Goal: Task Accomplishment & Management: Use online tool/utility

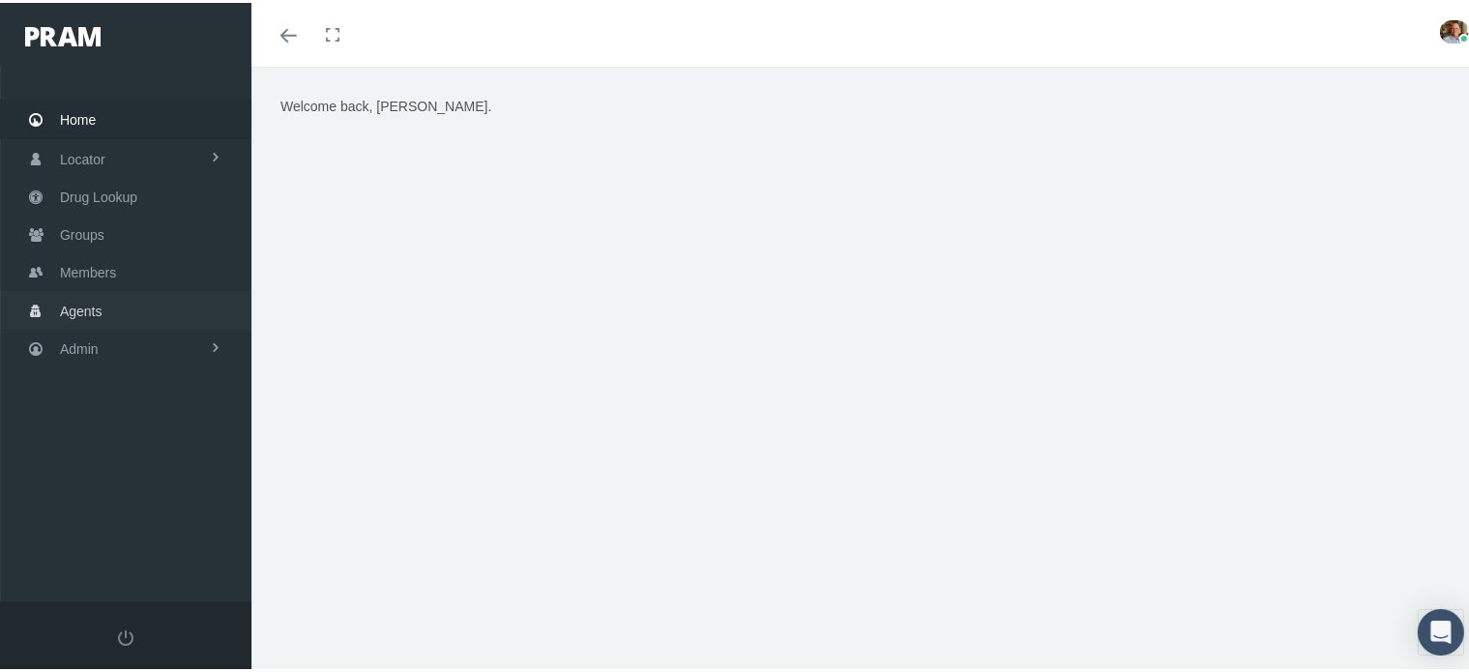
click at [118, 297] on link "Agents" at bounding box center [125, 307] width 251 height 38
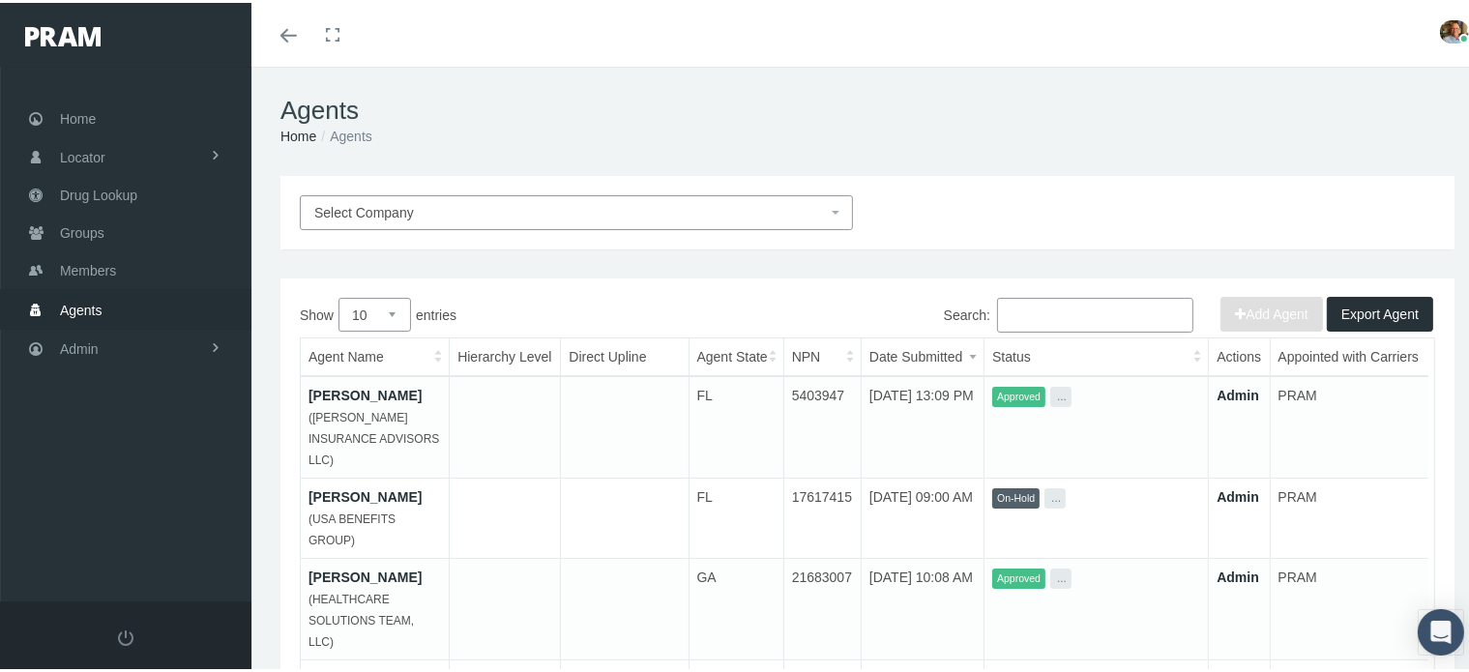
click at [579, 210] on span "Select Company" at bounding box center [570, 209] width 512 height 21
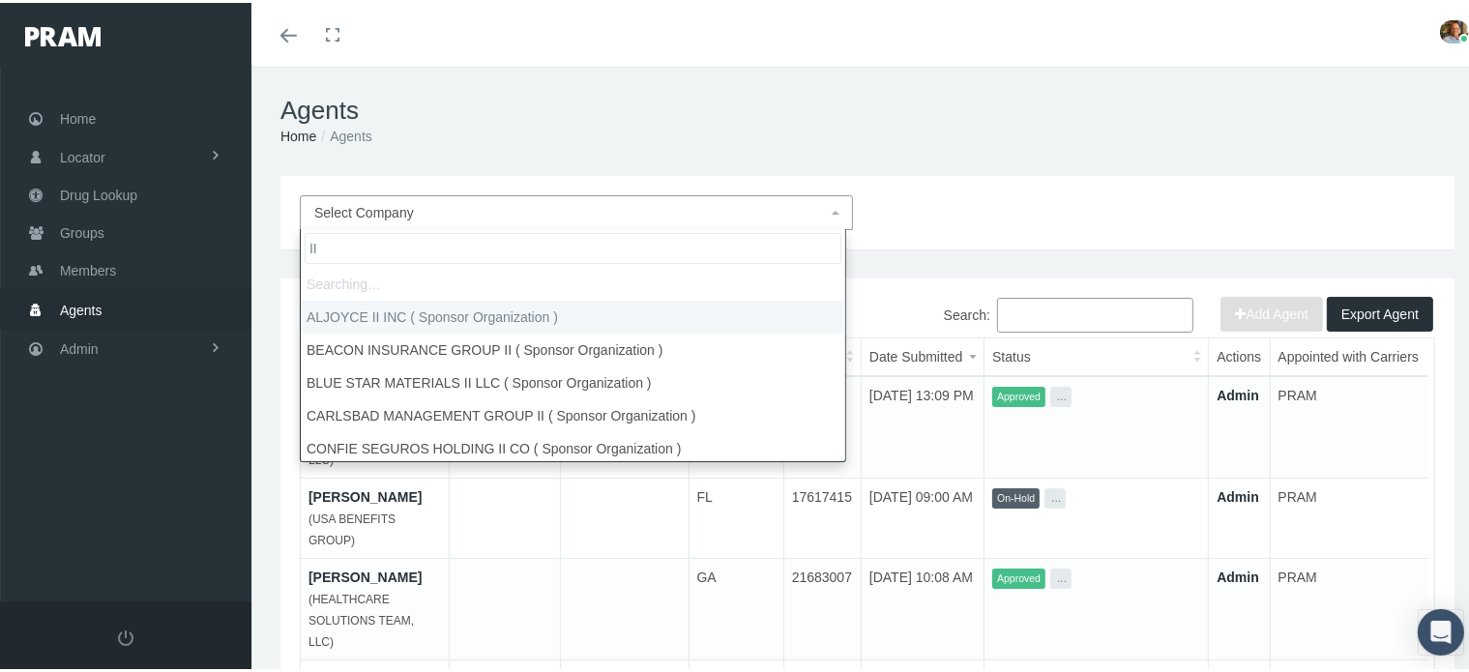
type input "I"
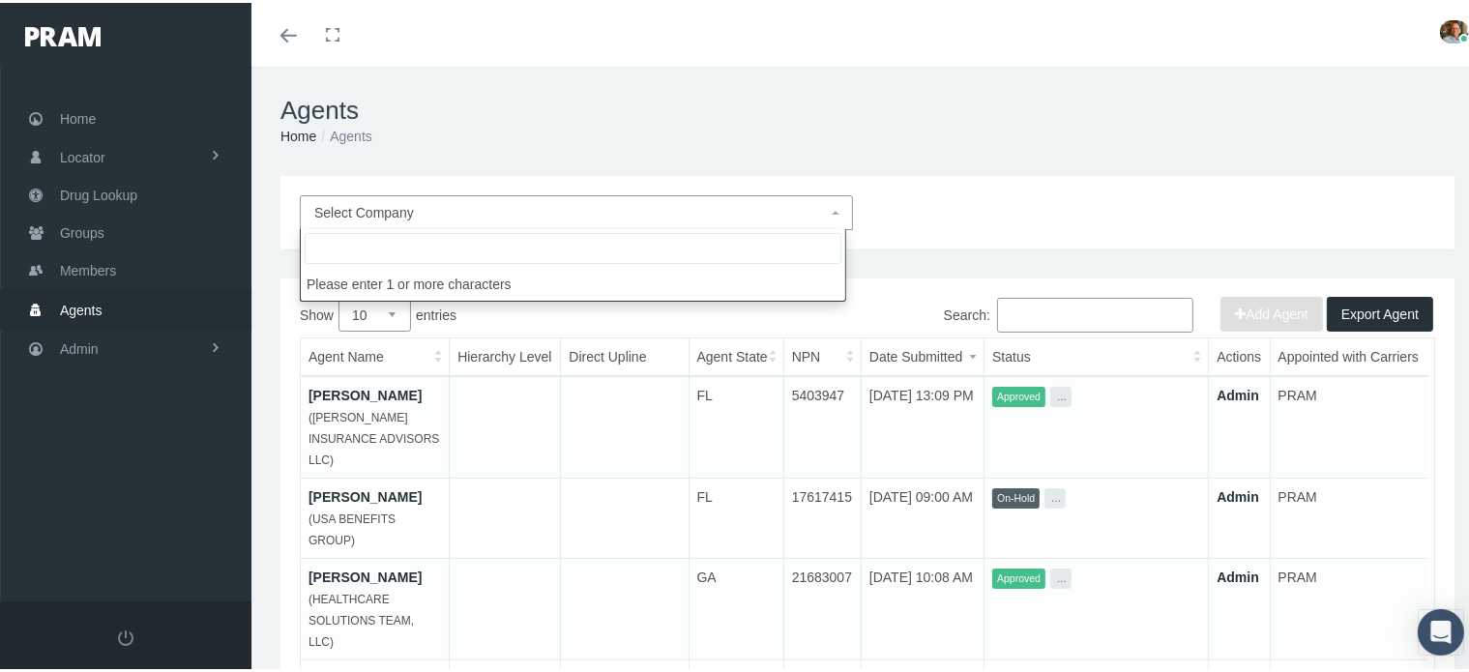
paste input "INNOBENEFITS"
type input "INNOBENEFITS"
select select "2715"
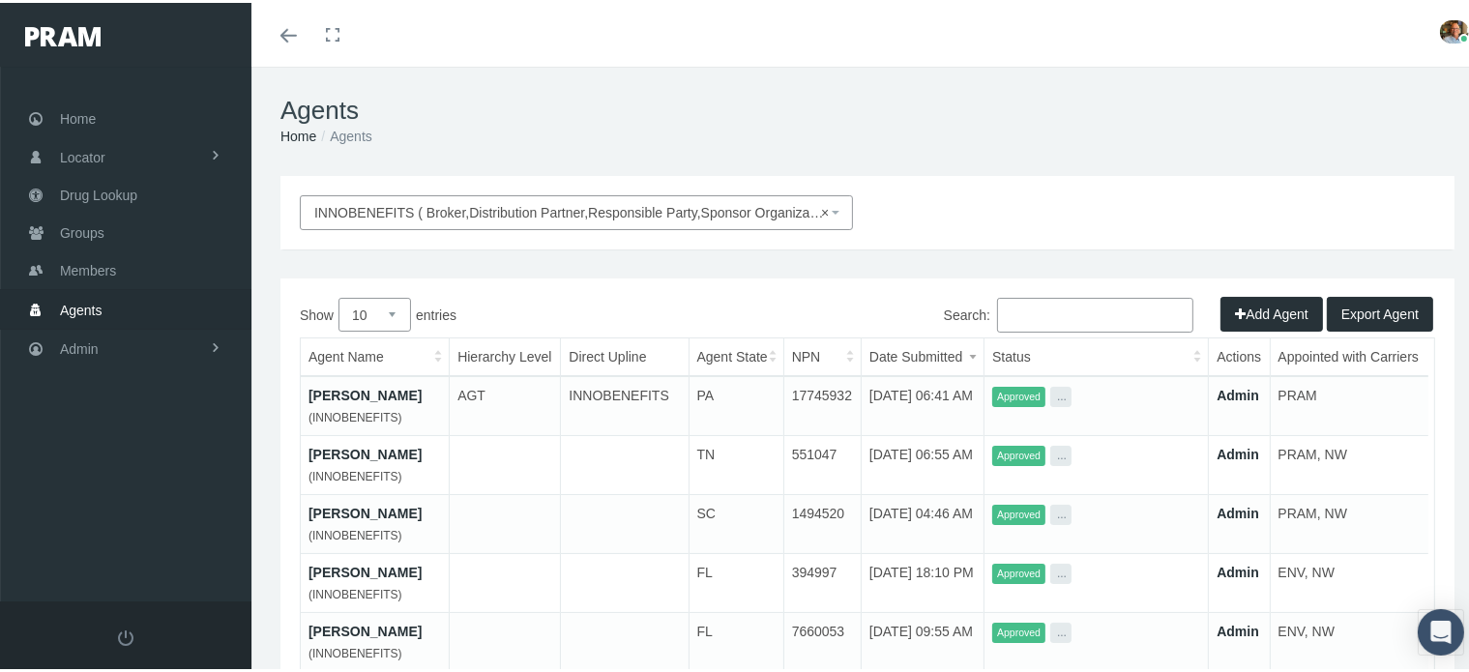
scroll to position [193, 0]
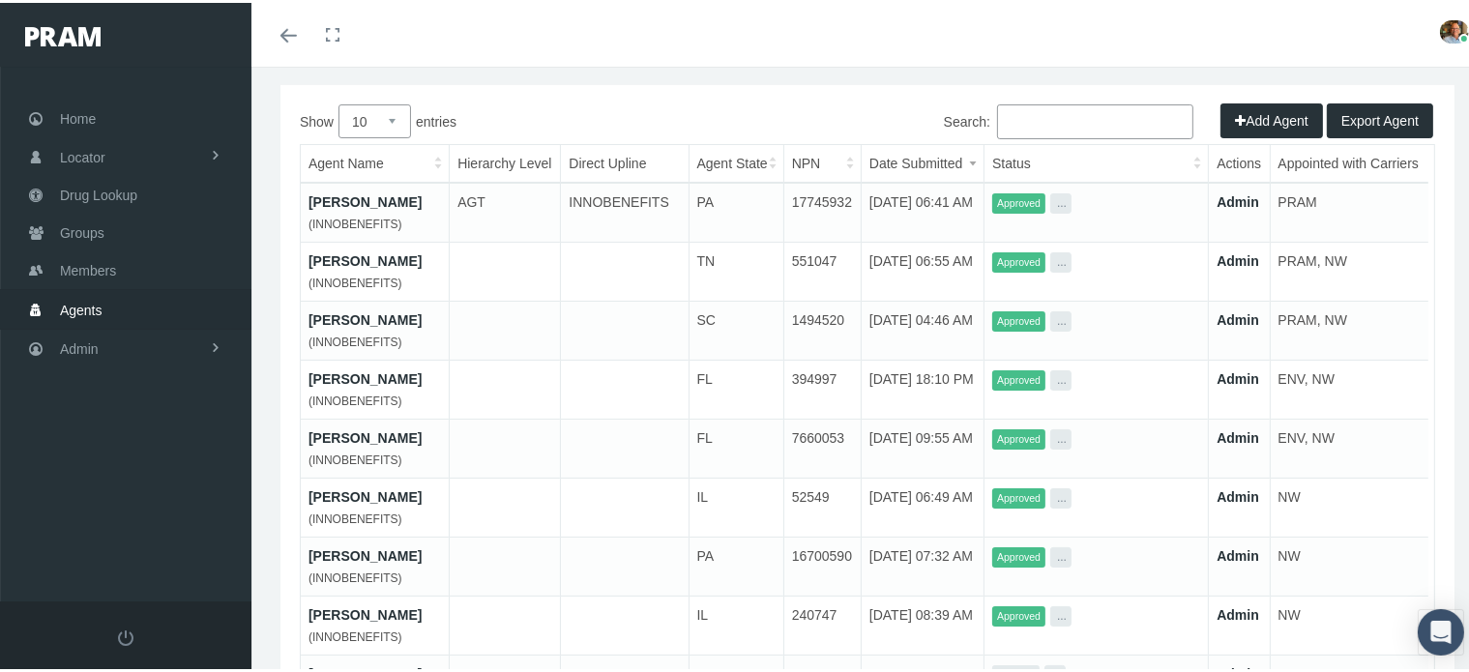
click at [380, 204] on link "[PERSON_NAME]" at bounding box center [364, 198] width 113 height 15
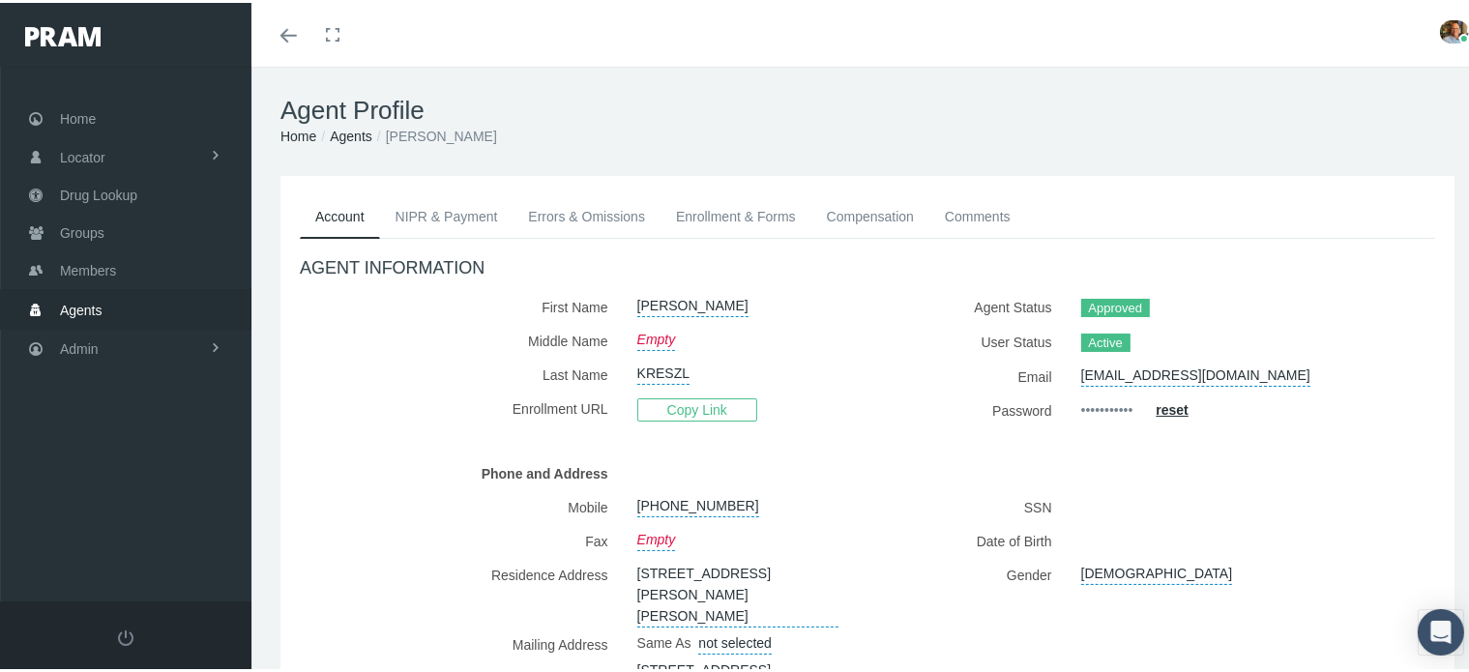
click at [483, 205] on link "NIPR & Payment" at bounding box center [446, 213] width 133 height 43
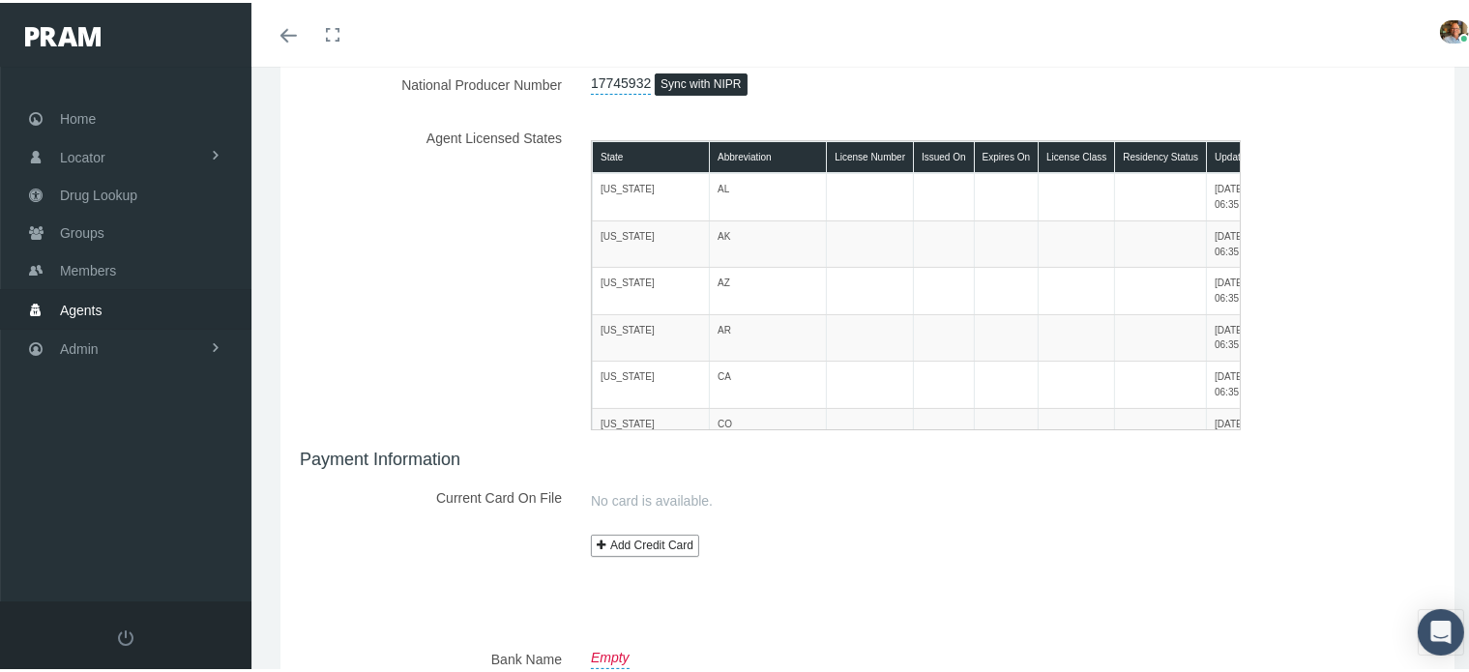
scroll to position [193, 0]
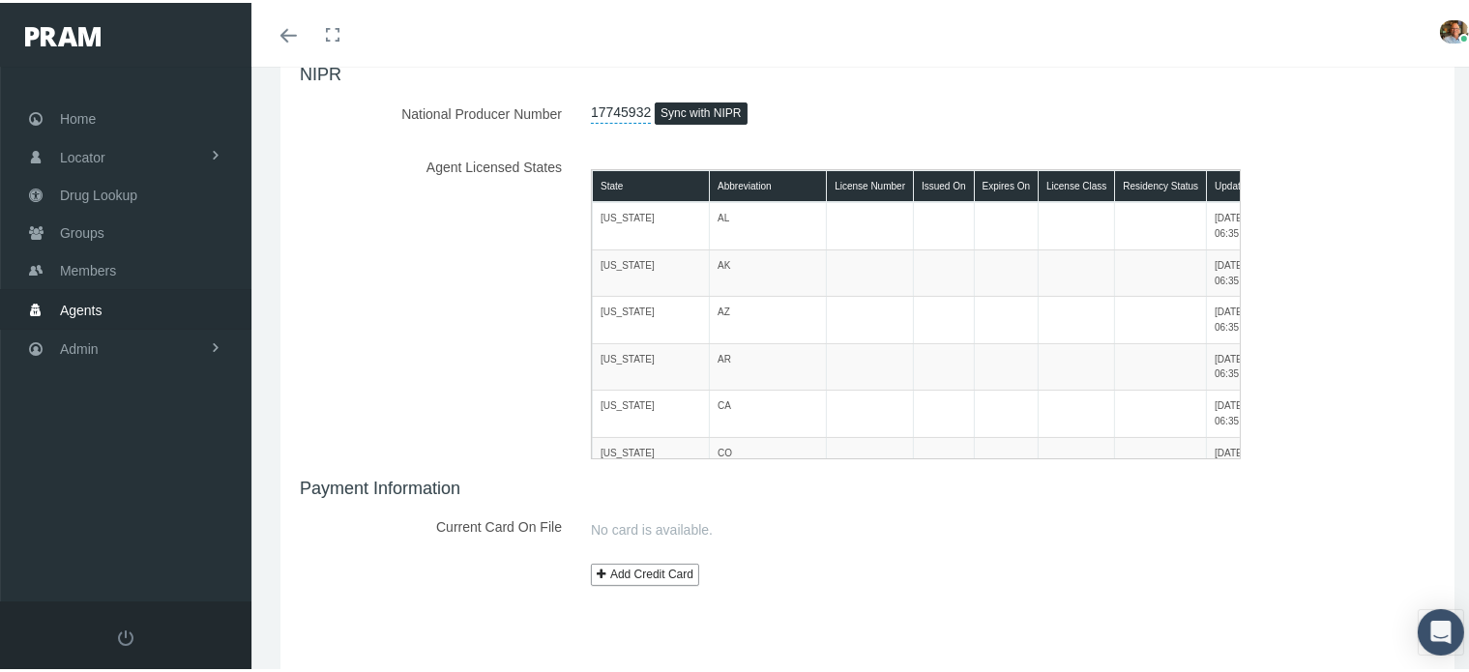
click at [725, 105] on button "Sync with NIPR" at bounding box center [701, 111] width 92 height 22
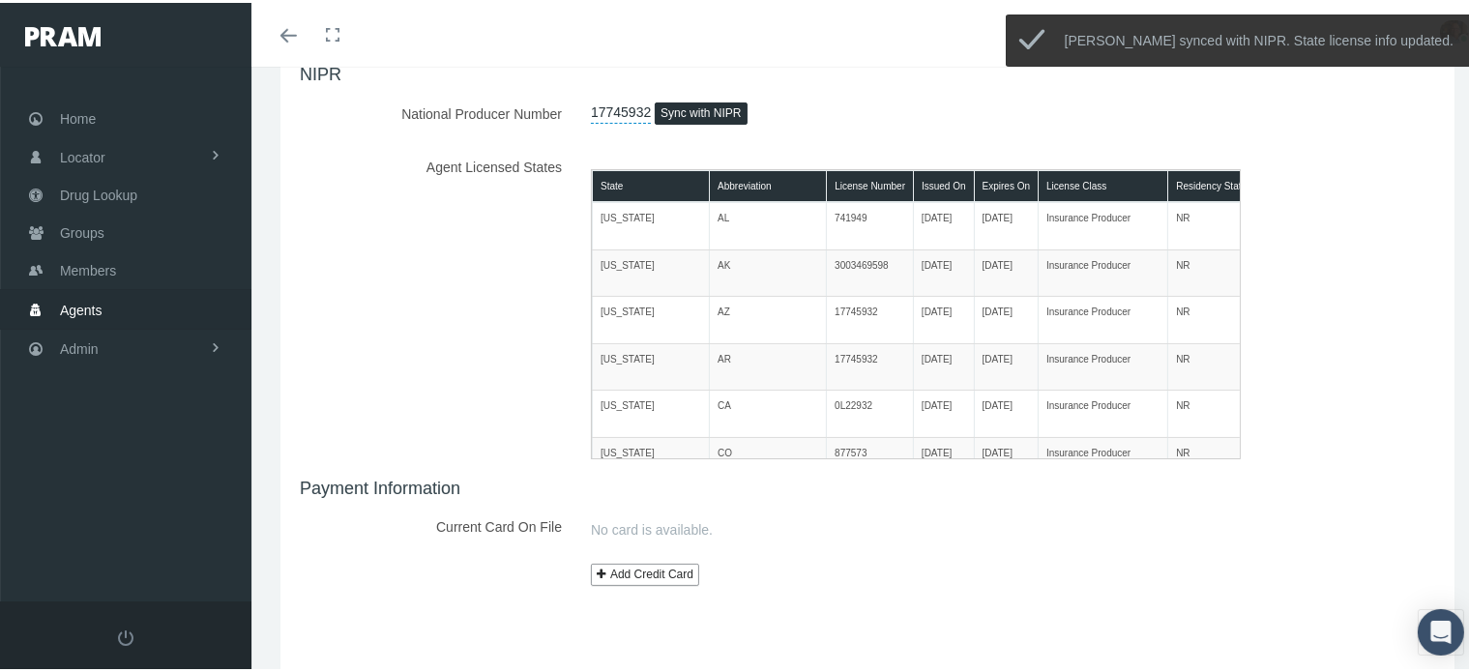
click at [956, 111] on div "17745932 Sync with NIPR" at bounding box center [915, 111] width 679 height 34
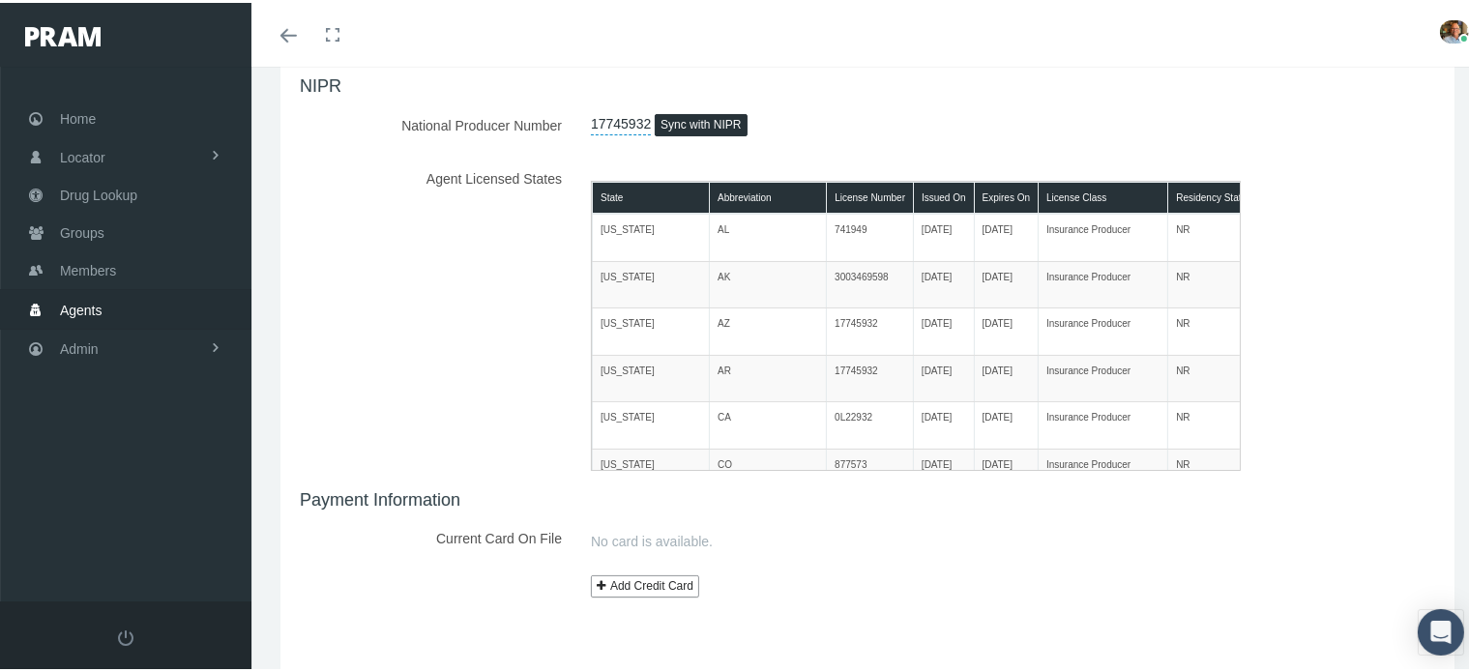
scroll to position [0, 0]
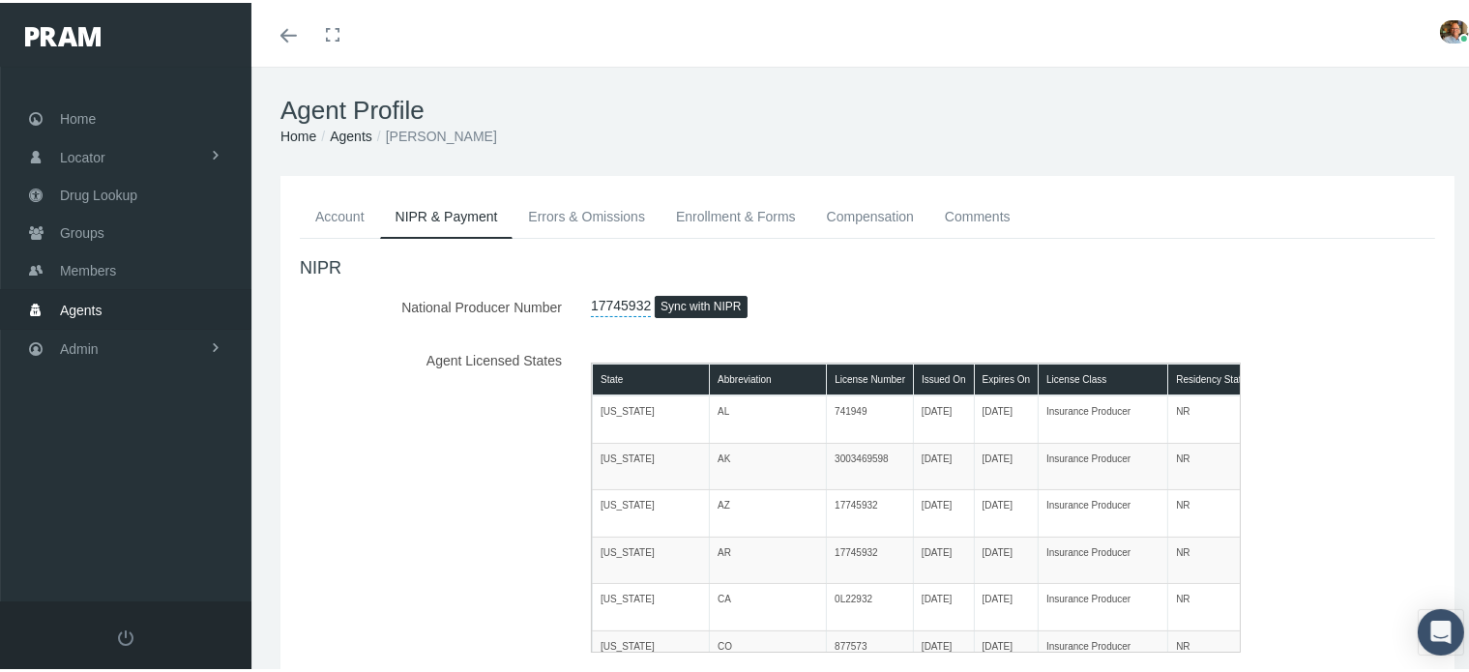
click at [330, 212] on link "Account" at bounding box center [340, 213] width 80 height 43
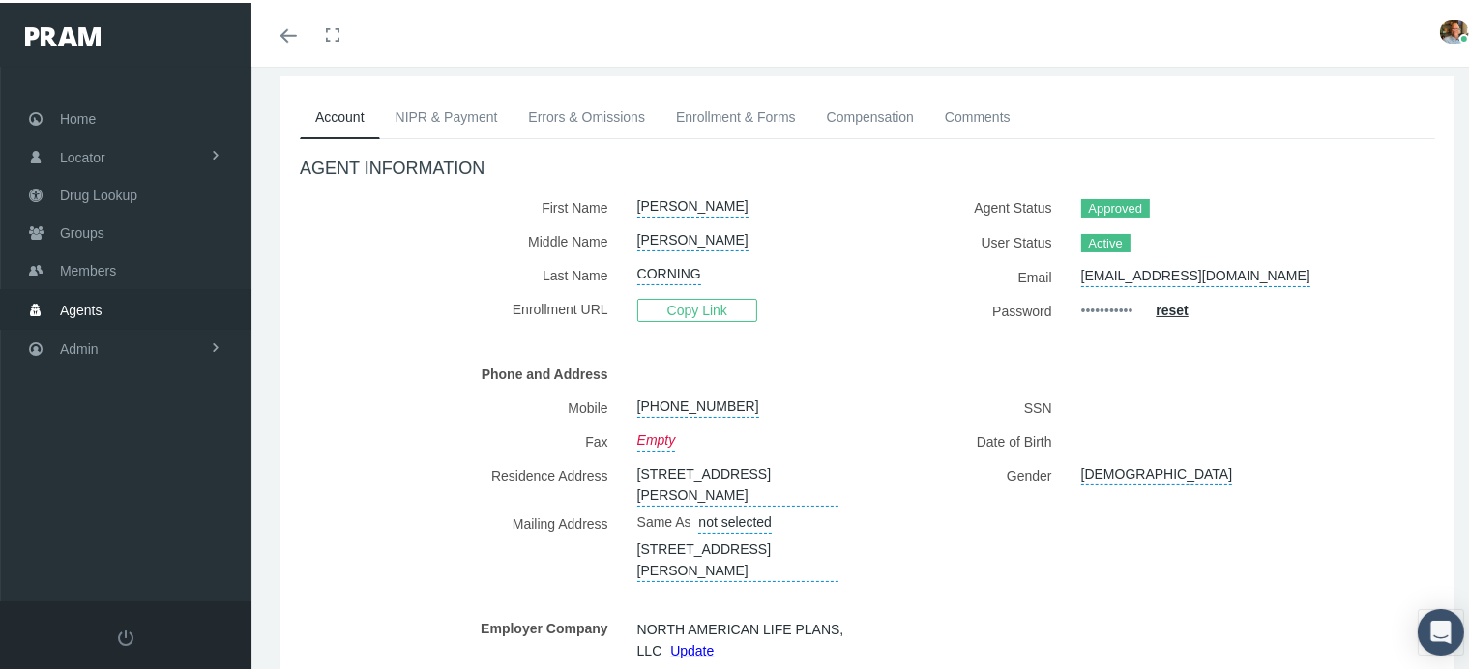
scroll to position [97, 0]
click at [480, 119] on link "NIPR & Payment" at bounding box center [446, 117] width 133 height 43
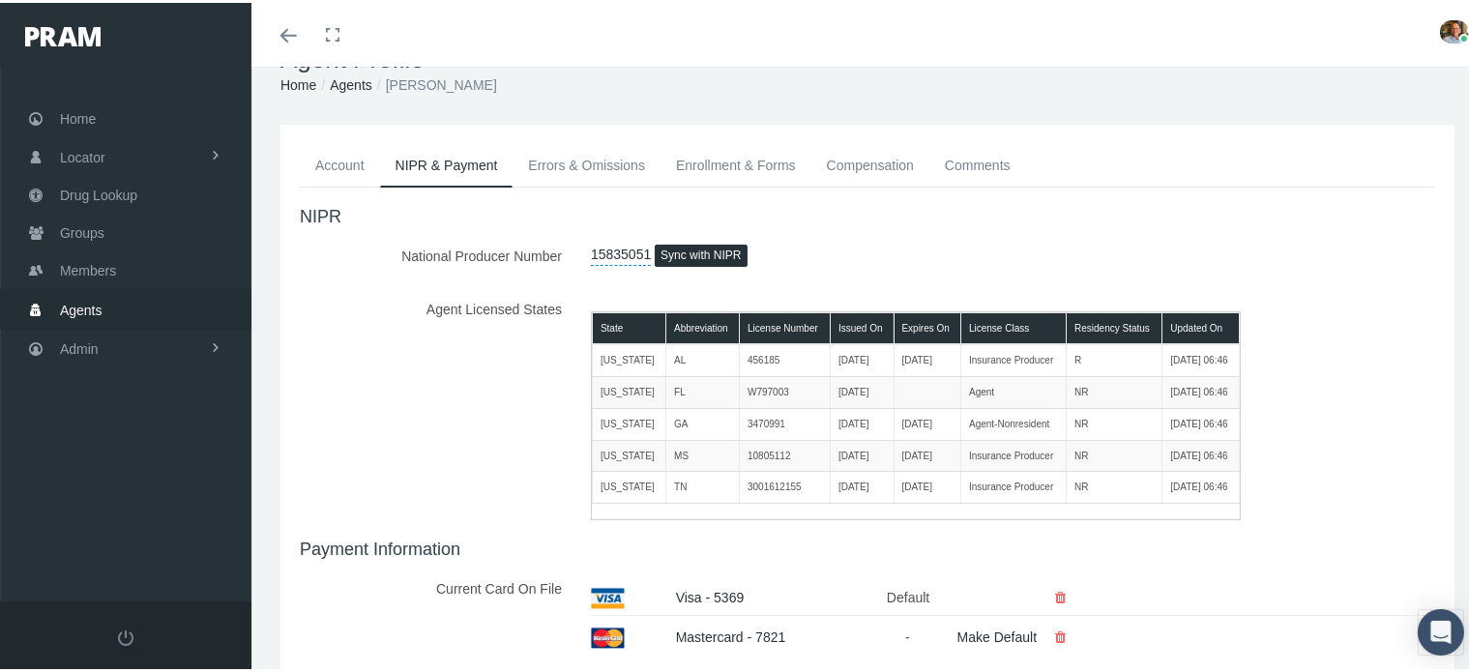
scroll to position [0, 0]
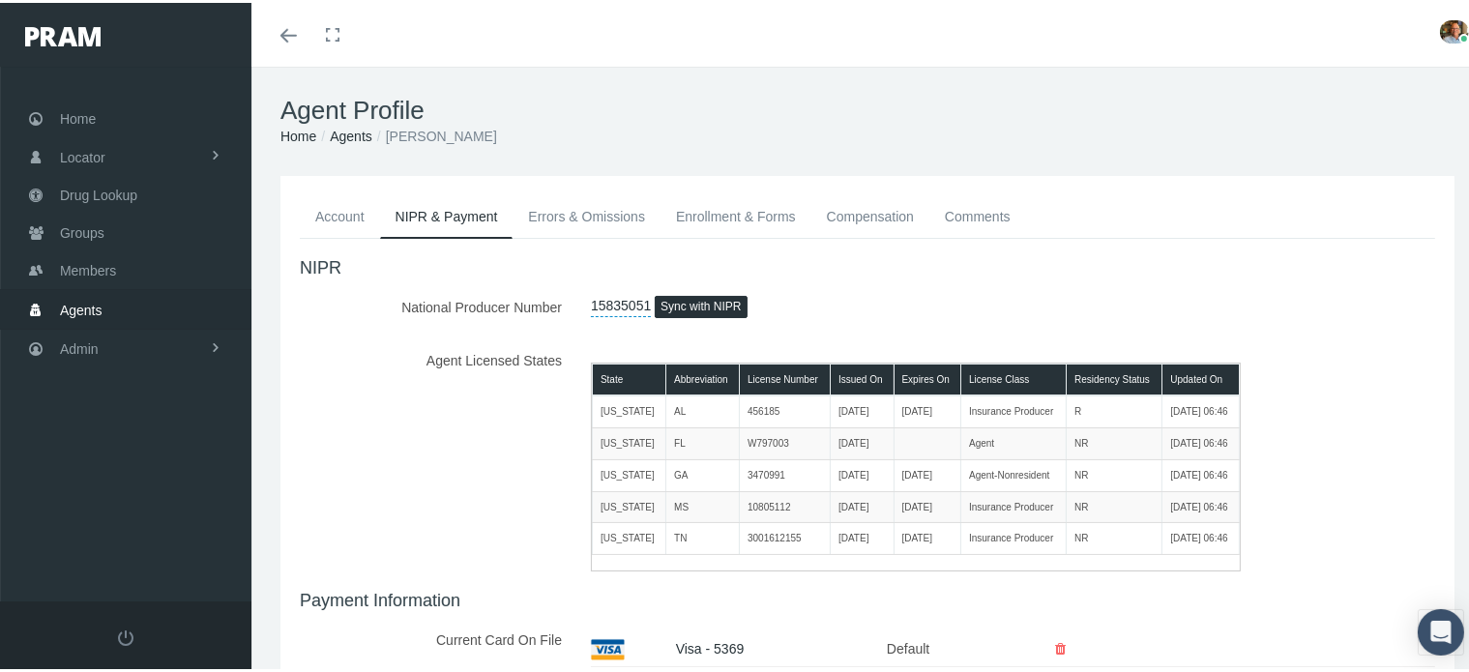
click at [697, 212] on link "Enrollment & Forms" at bounding box center [735, 213] width 151 height 43
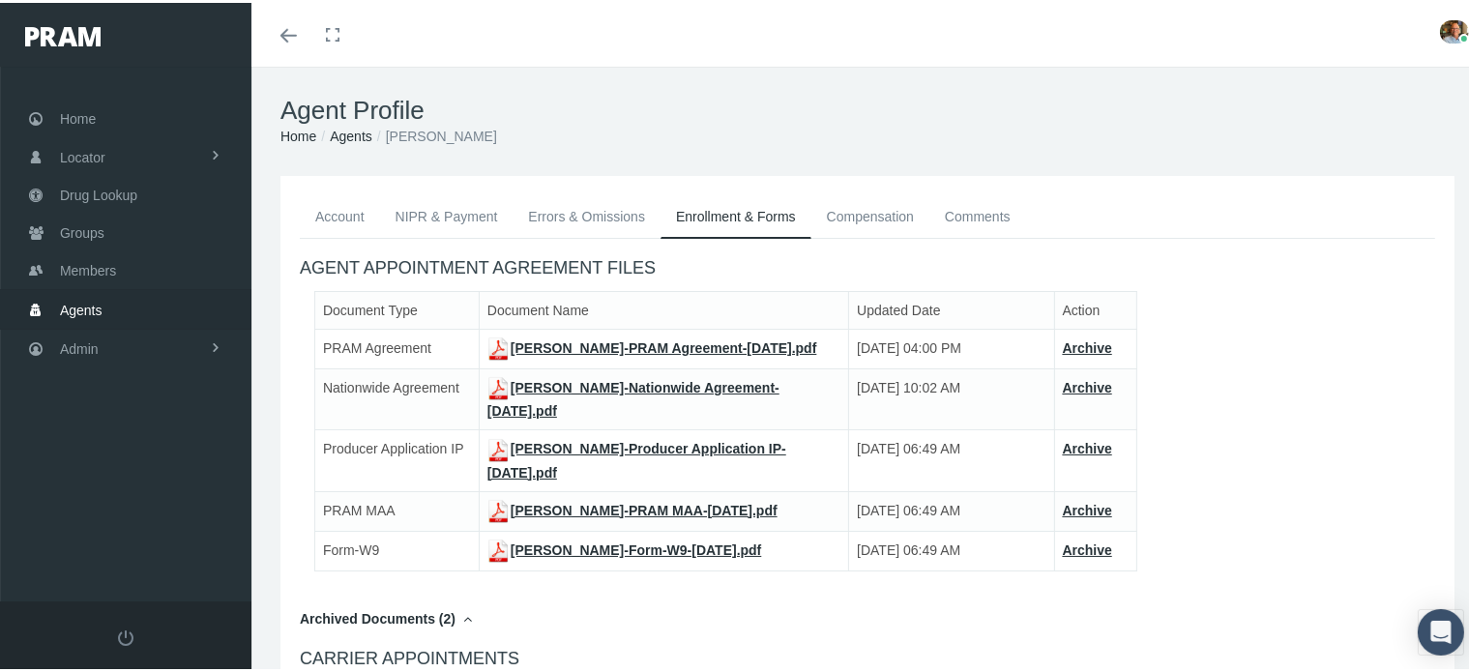
click at [605, 339] on link "ALYSIA CORNING-PRAM Agreement-Nov 18, 2022.pdf" at bounding box center [652, 344] width 330 height 15
click at [613, 403] on link "ALYSIA CORNING-Nationwide Agreement-Feb 07, 2023.pdf" at bounding box center [633, 396] width 292 height 39
click at [344, 137] on link "Agents" at bounding box center [351, 133] width 43 height 15
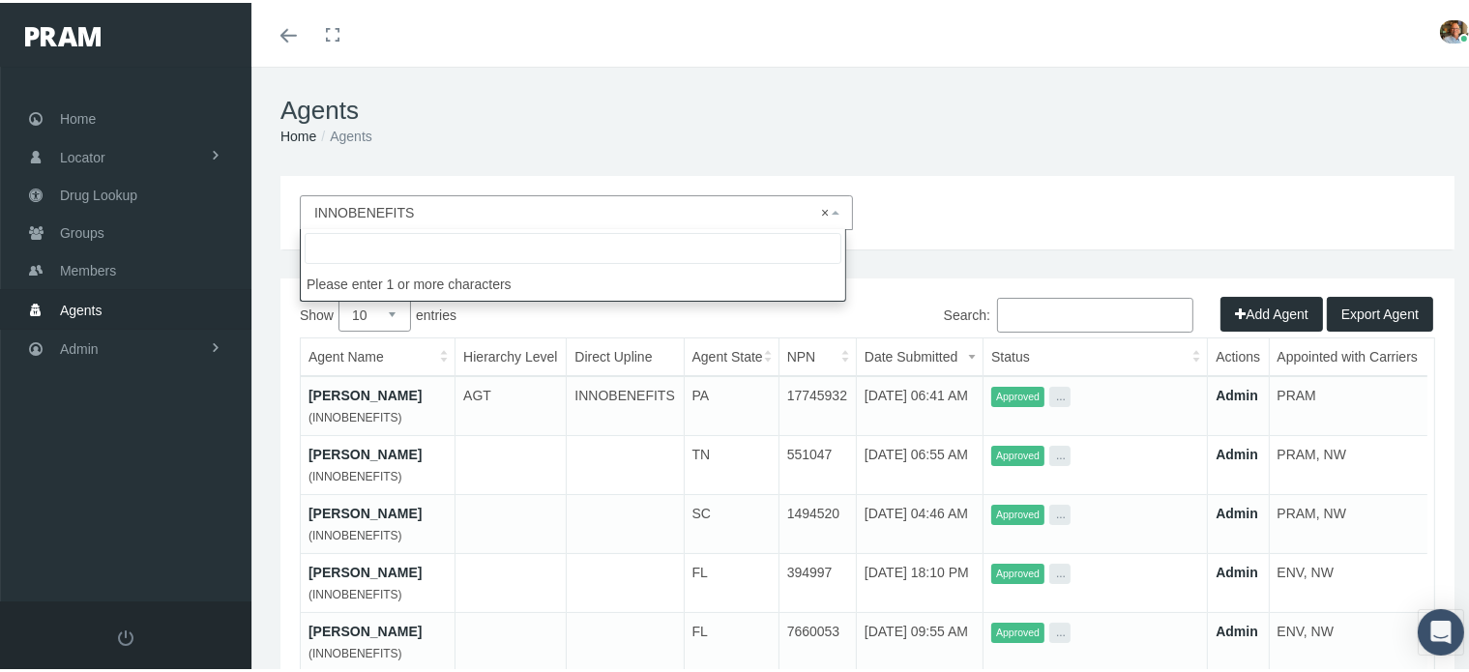
click at [534, 204] on span "× INNOBENEFITS" at bounding box center [570, 209] width 512 height 21
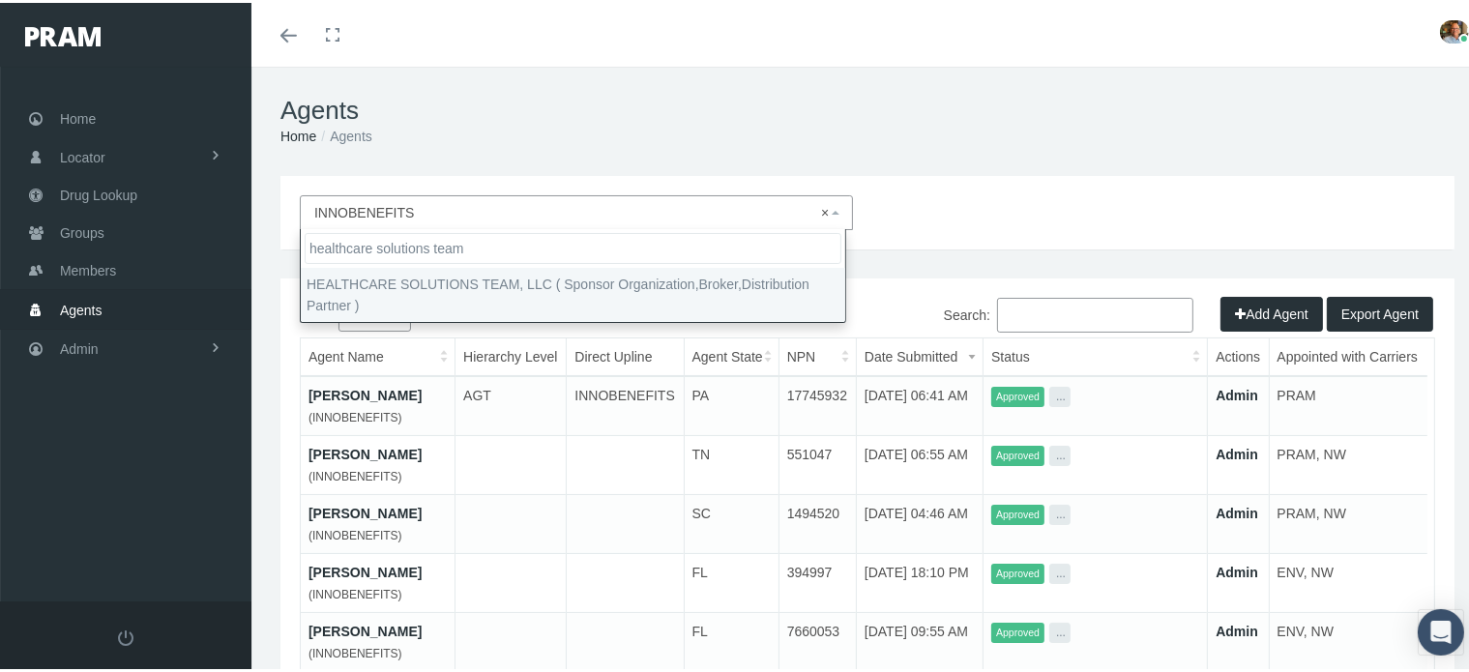
type input "healthcare solutions team"
select select "4847"
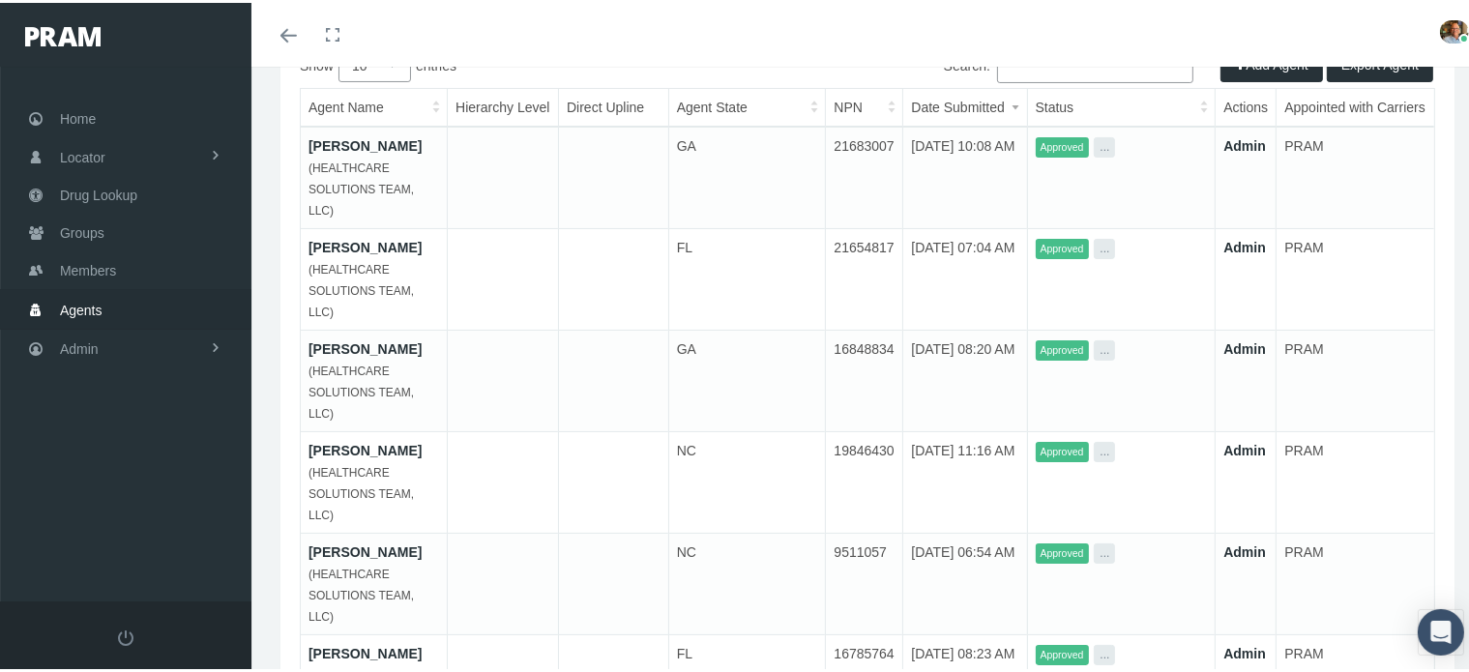
scroll to position [193, 0]
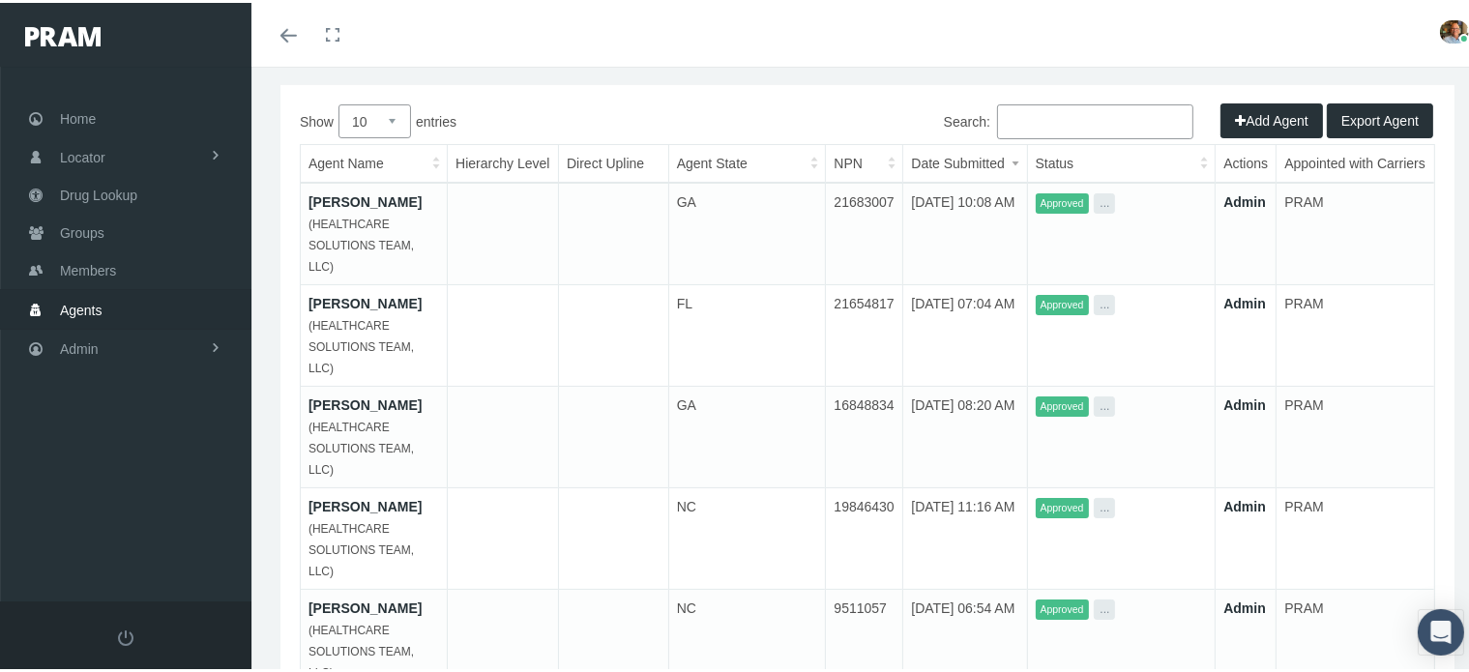
click at [395, 126] on select "10 25 50 100" at bounding box center [374, 119] width 73 height 34
select select "100"
click at [338, 102] on select "10 25 50 100" at bounding box center [374, 119] width 73 height 34
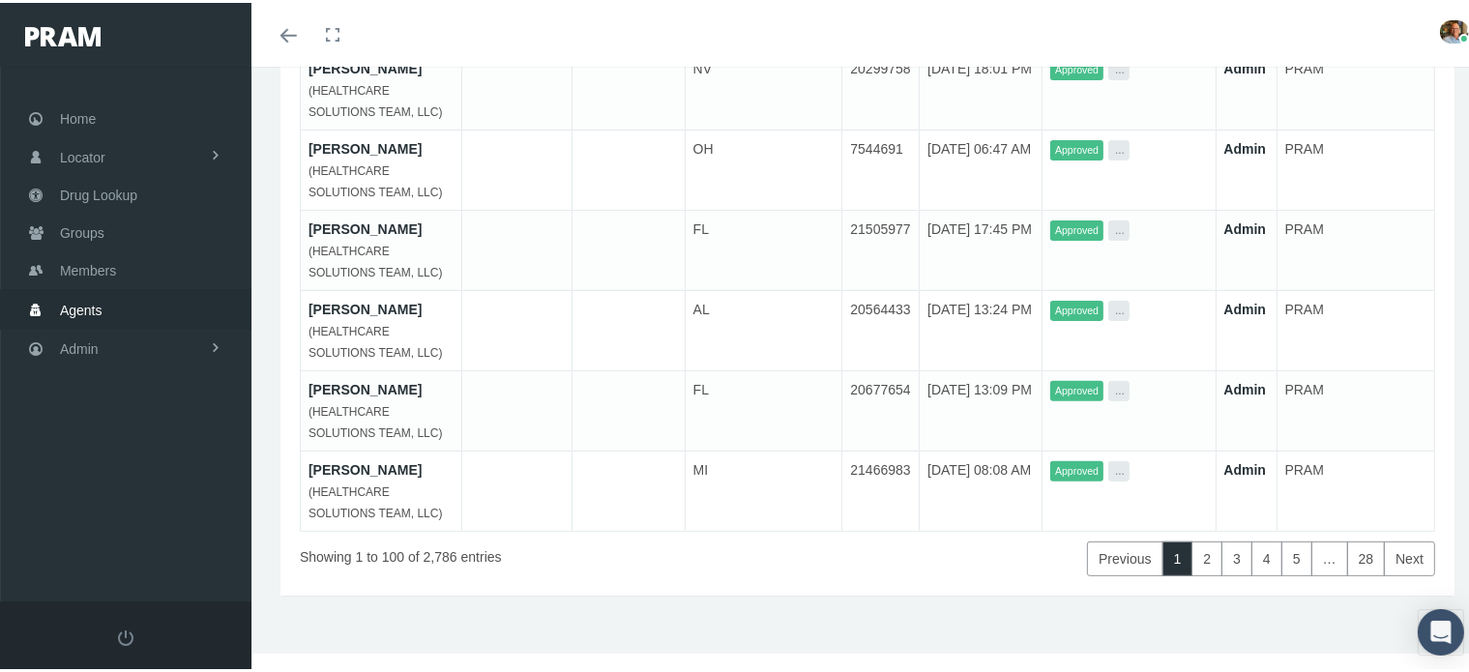
scroll to position [8254, 0]
click at [1351, 559] on link "28" at bounding box center [1366, 556] width 39 height 35
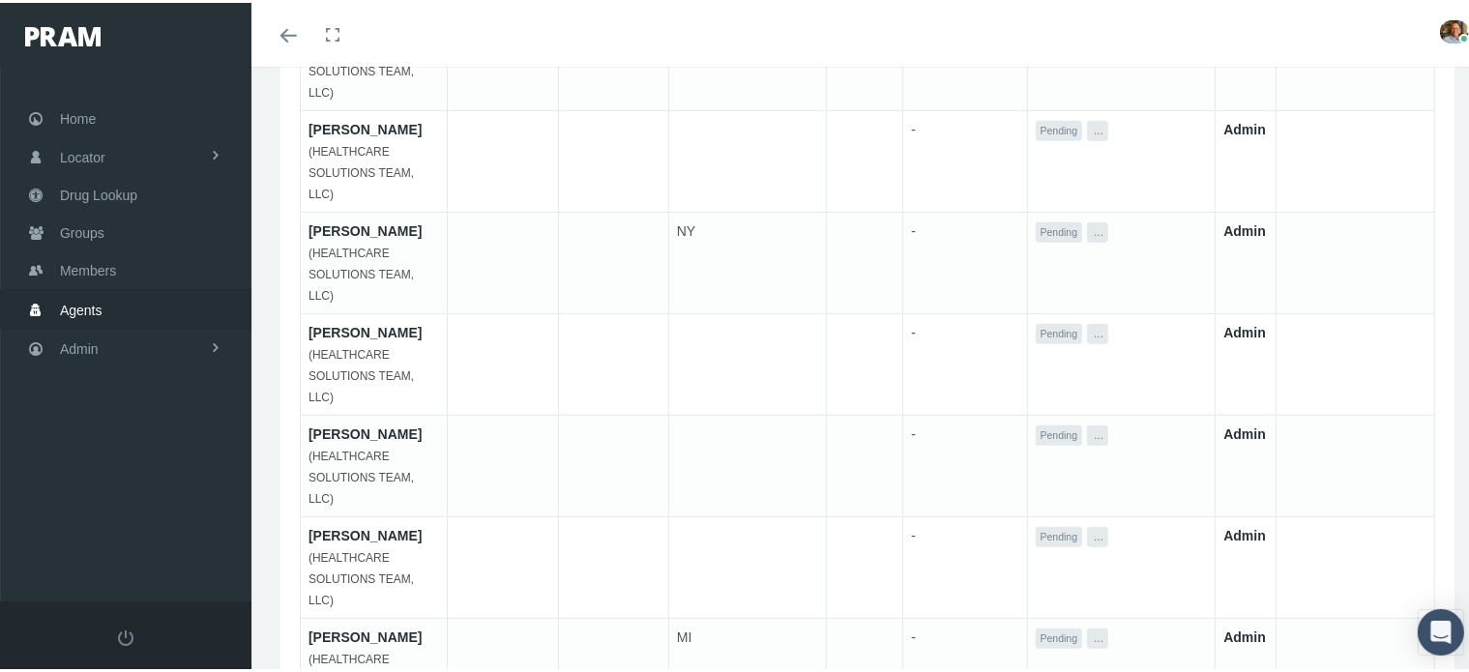
scroll to position [6900, 0]
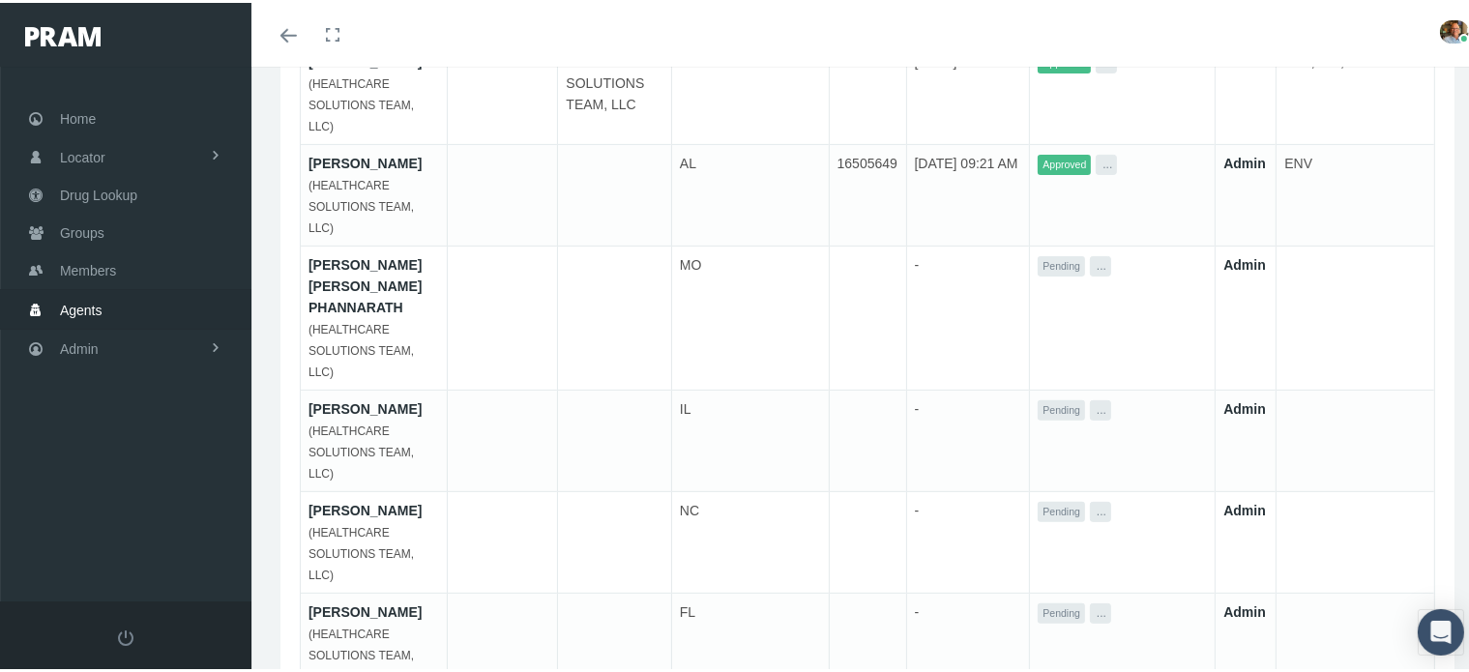
scroll to position [251, 0]
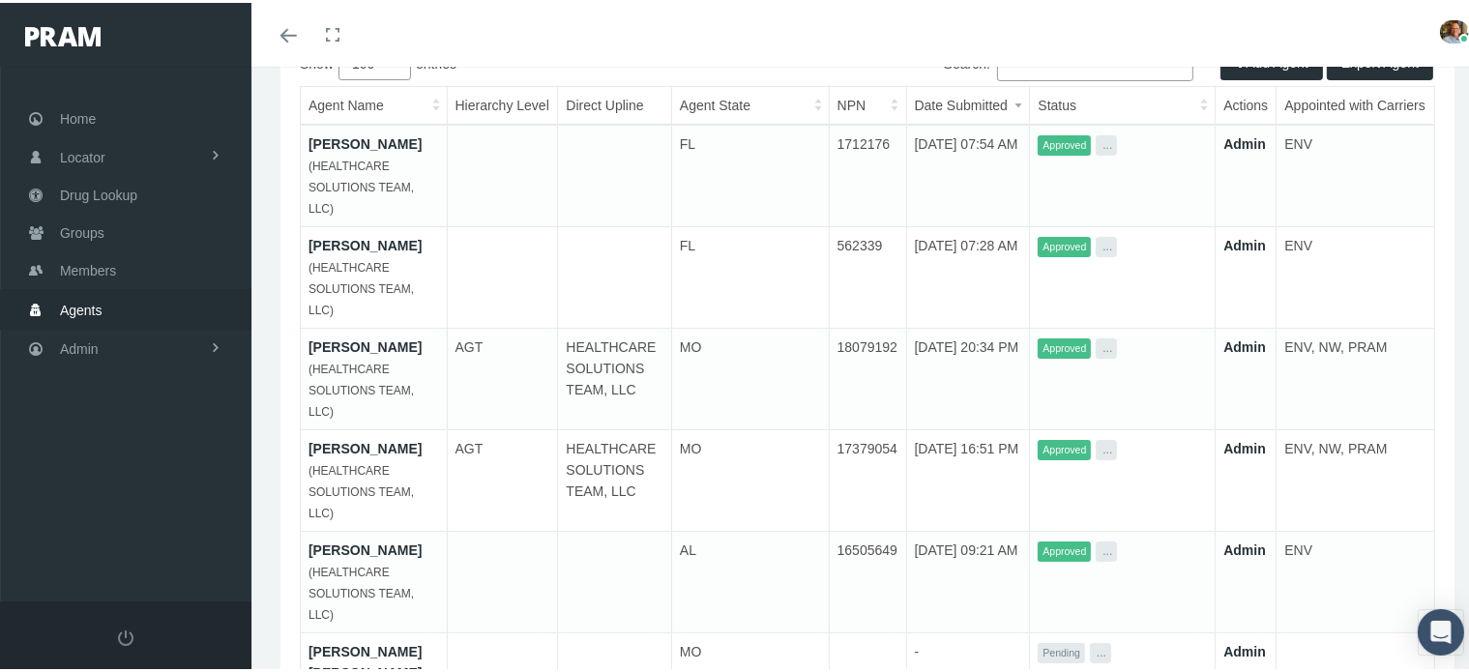
click at [1233, 540] on link "Admin" at bounding box center [1244, 547] width 43 height 15
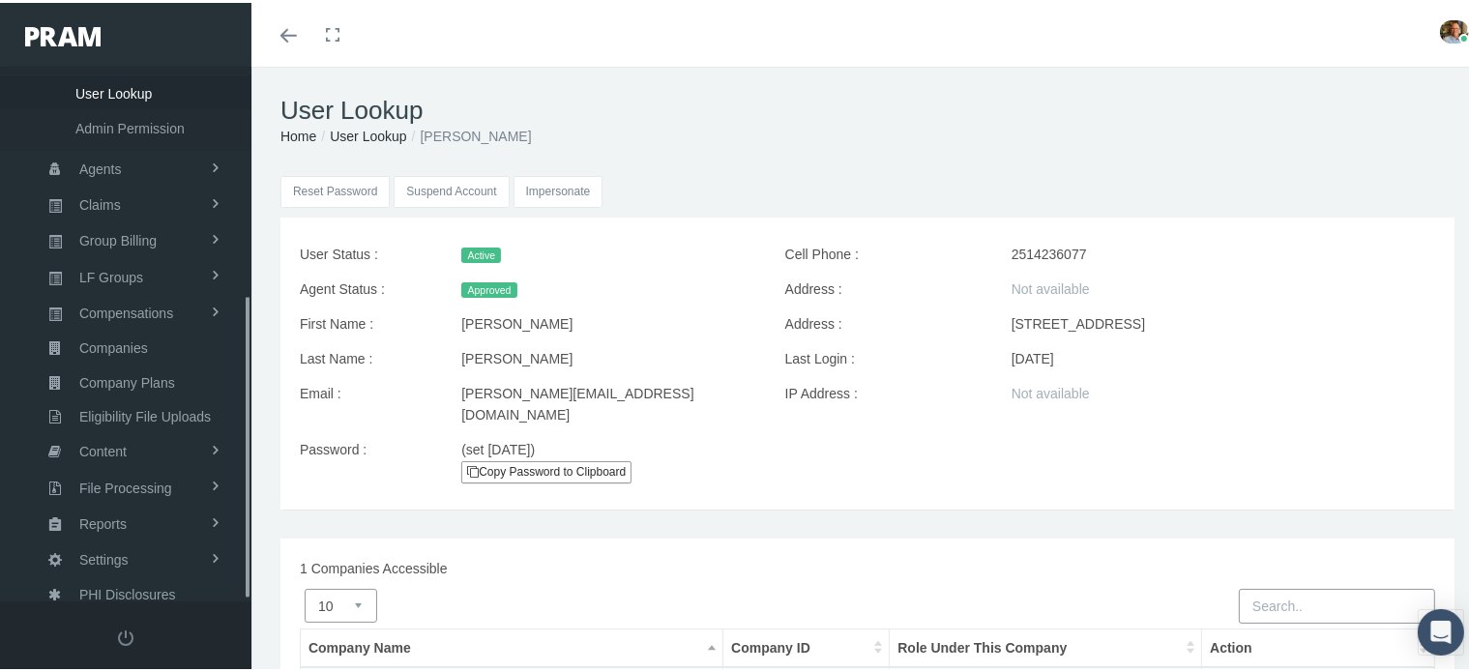
scroll to position [404, 0]
click at [586, 196] on input "Impersonate" at bounding box center [558, 189] width 90 height 32
